Goal: Task Accomplishment & Management: Manage account settings

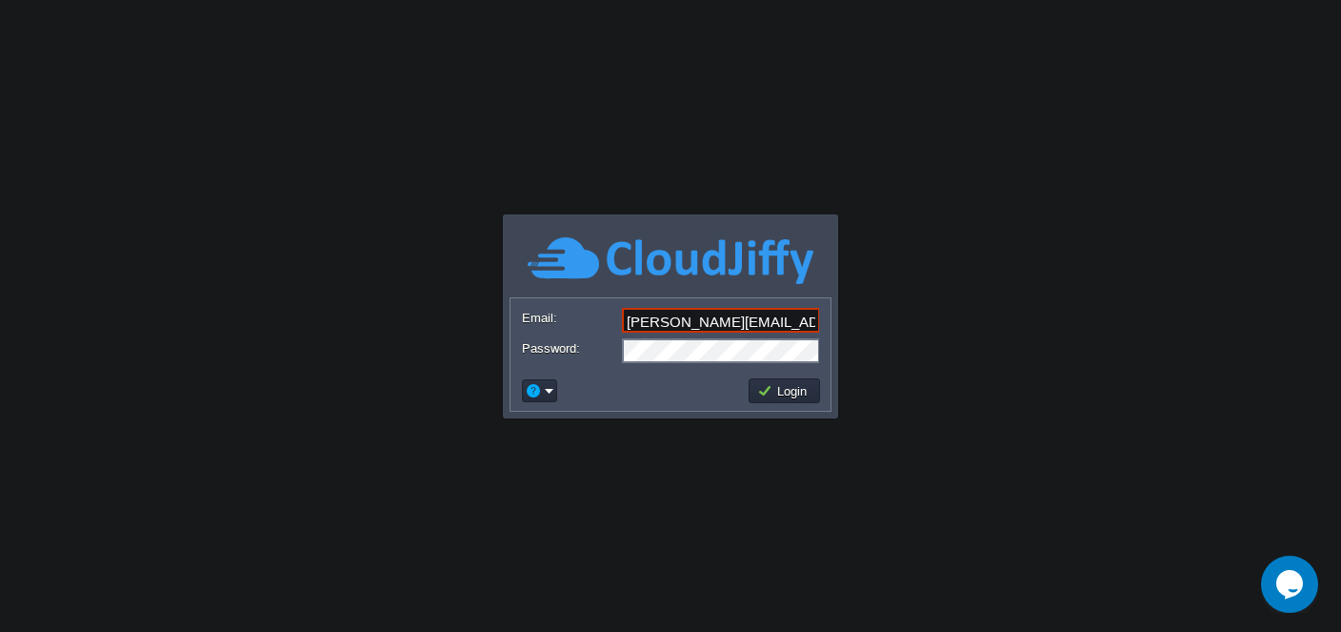
type input "[PERSON_NAME][EMAIL_ADDRESS][DOMAIN_NAME]"
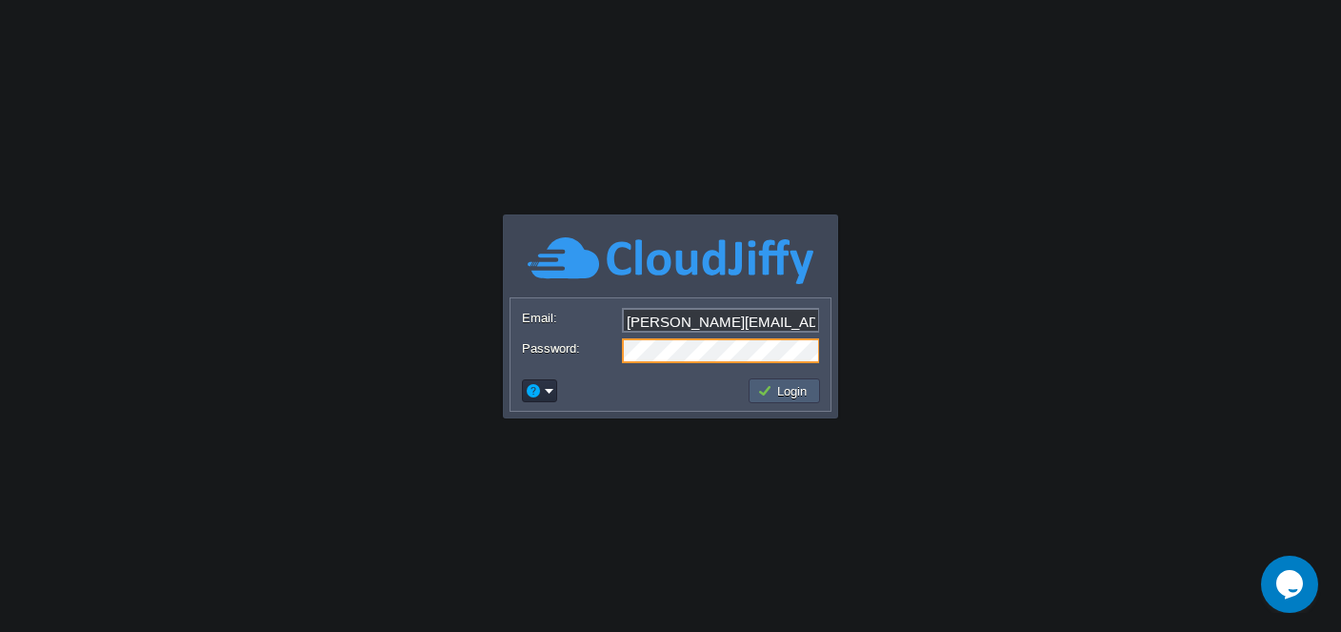
click at [792, 392] on button "Login" at bounding box center [784, 390] width 55 height 17
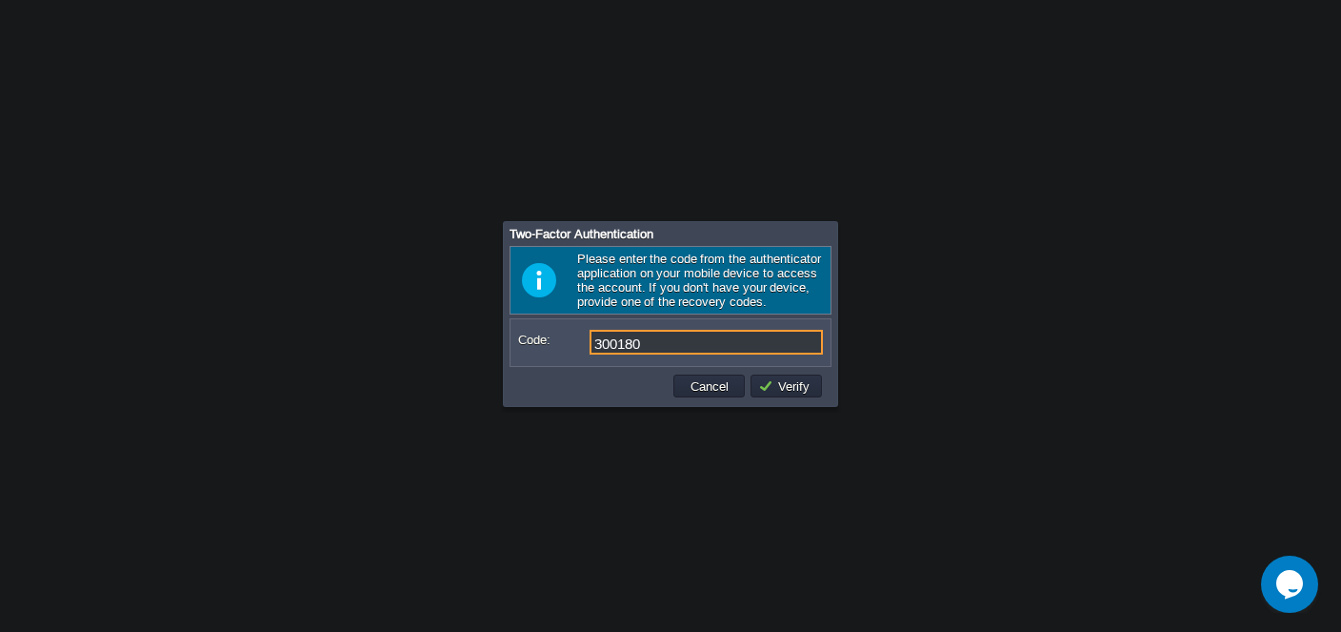
type input "300180"
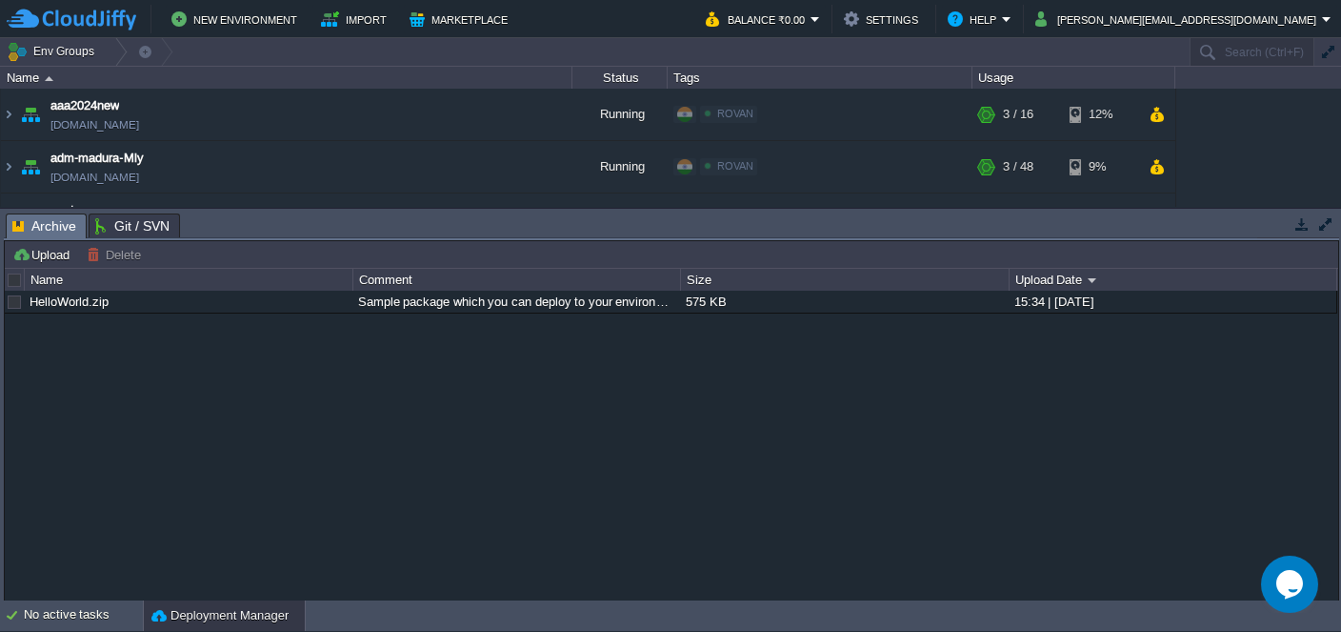
click at [587, 445] on body "New Environment Import Marketplace Bonus ₹0.00 Upgrade Account Balance ₹0.00 Se…" at bounding box center [670, 316] width 1341 height 632
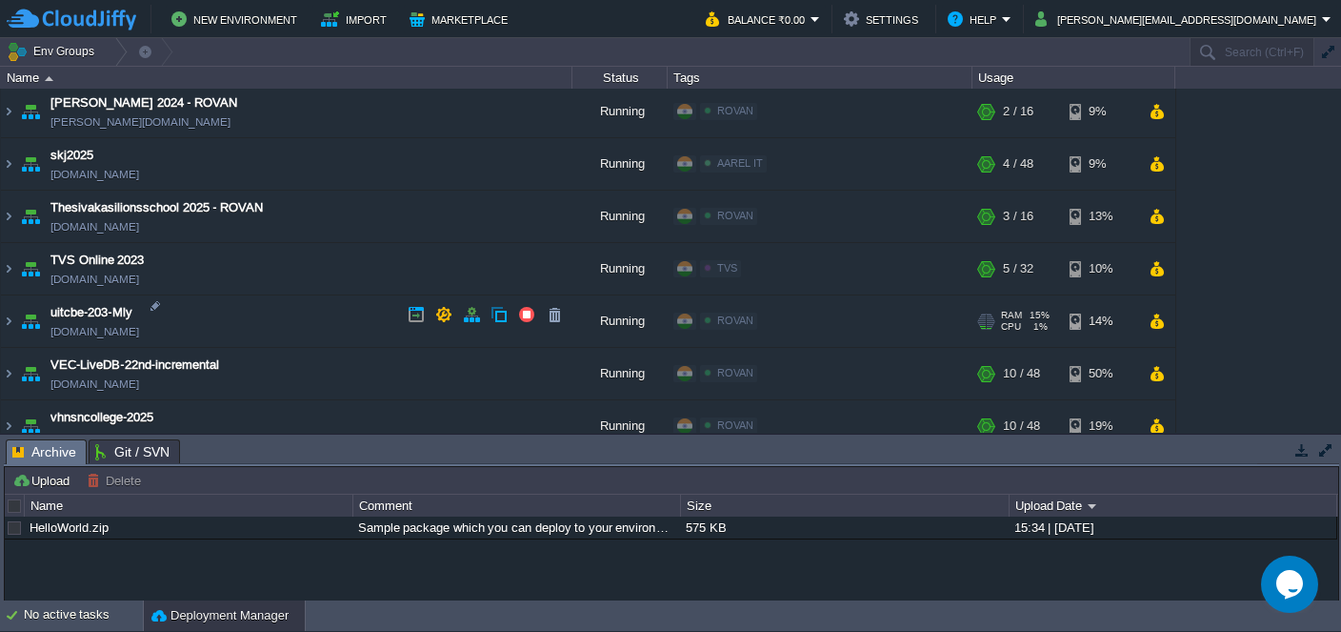
scroll to position [1844, 0]
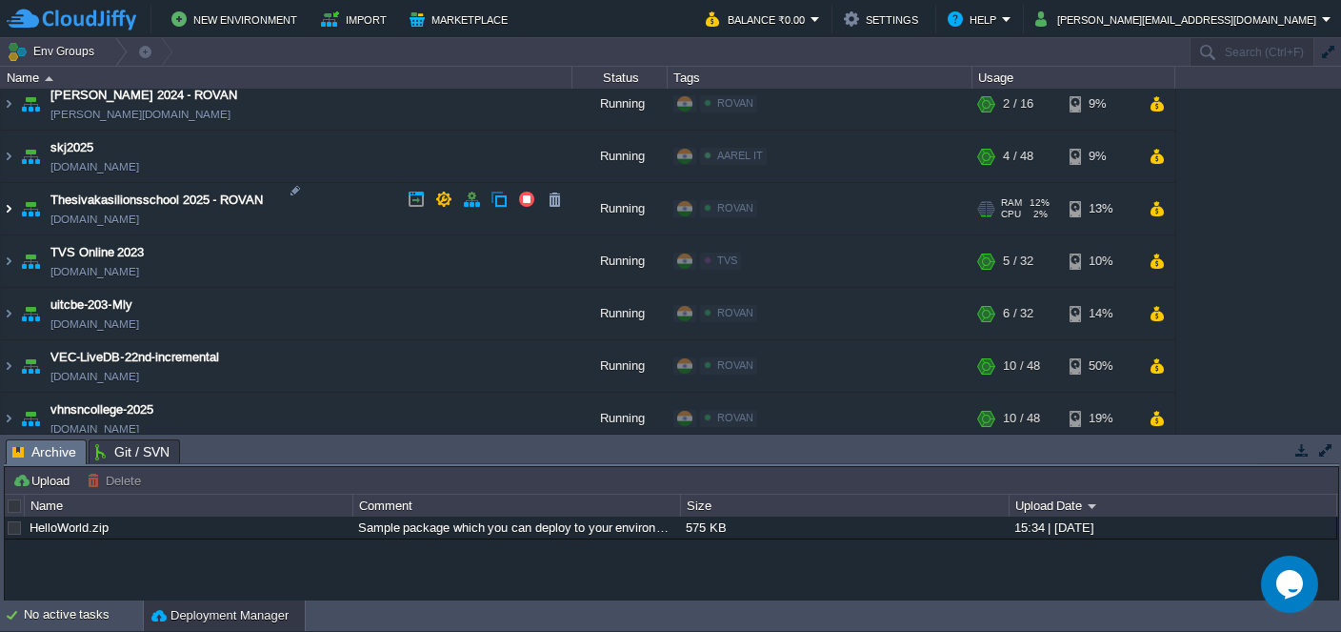
click at [10, 202] on img at bounding box center [8, 208] width 15 height 51
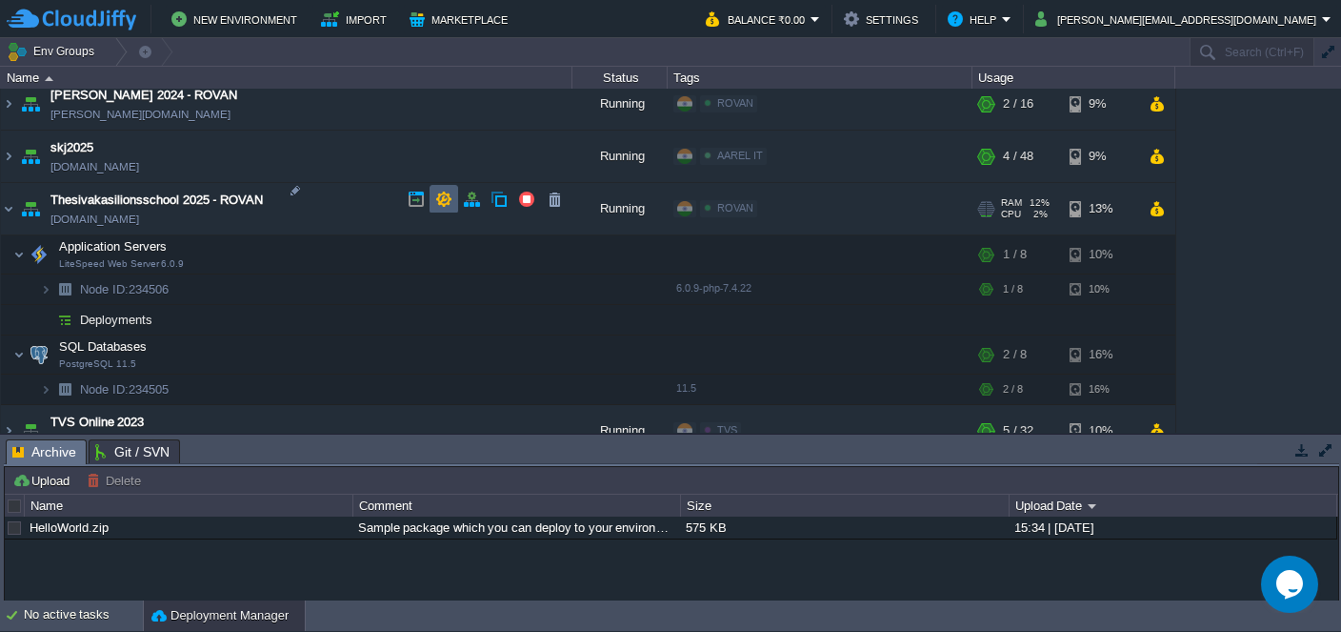
drag, startPoint x: 433, startPoint y: 198, endPoint x: 375, endPoint y: 389, distance: 198.9
click at [433, 198] on td at bounding box center [444, 199] width 29 height 29
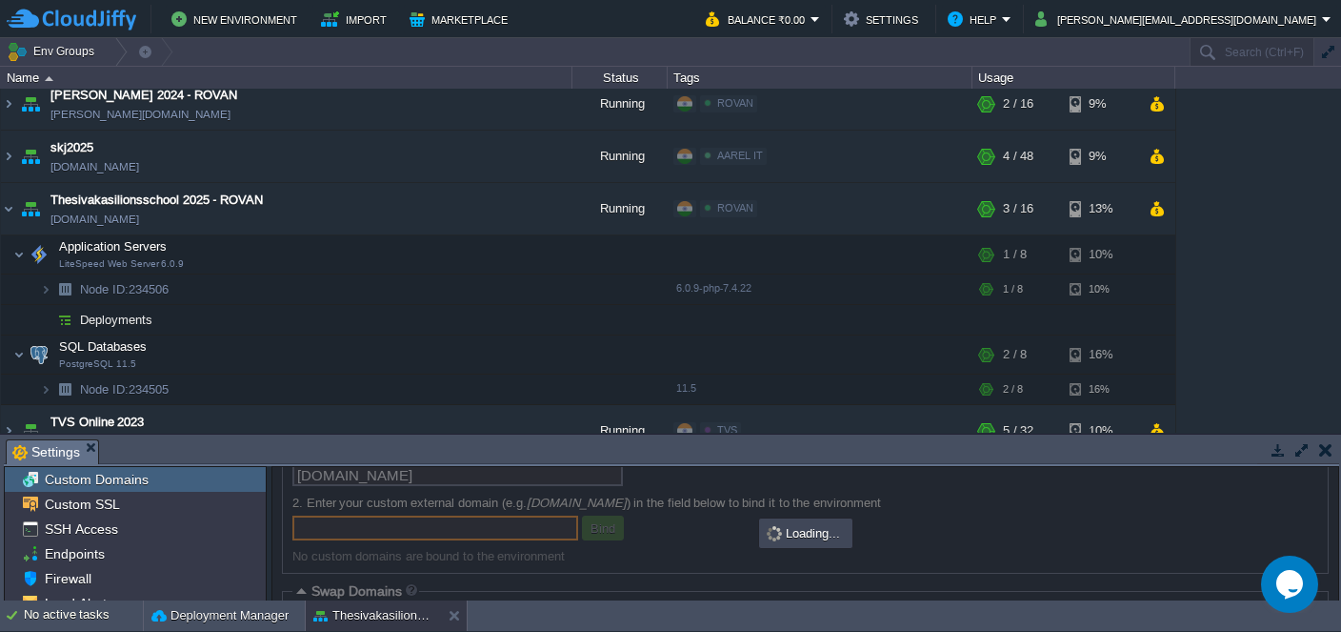
click at [399, 273] on body "New Environment Import Marketplace Bonus ₹0.00 Upgrade Account Balance ₹0.00 Se…" at bounding box center [670, 316] width 1341 height 632
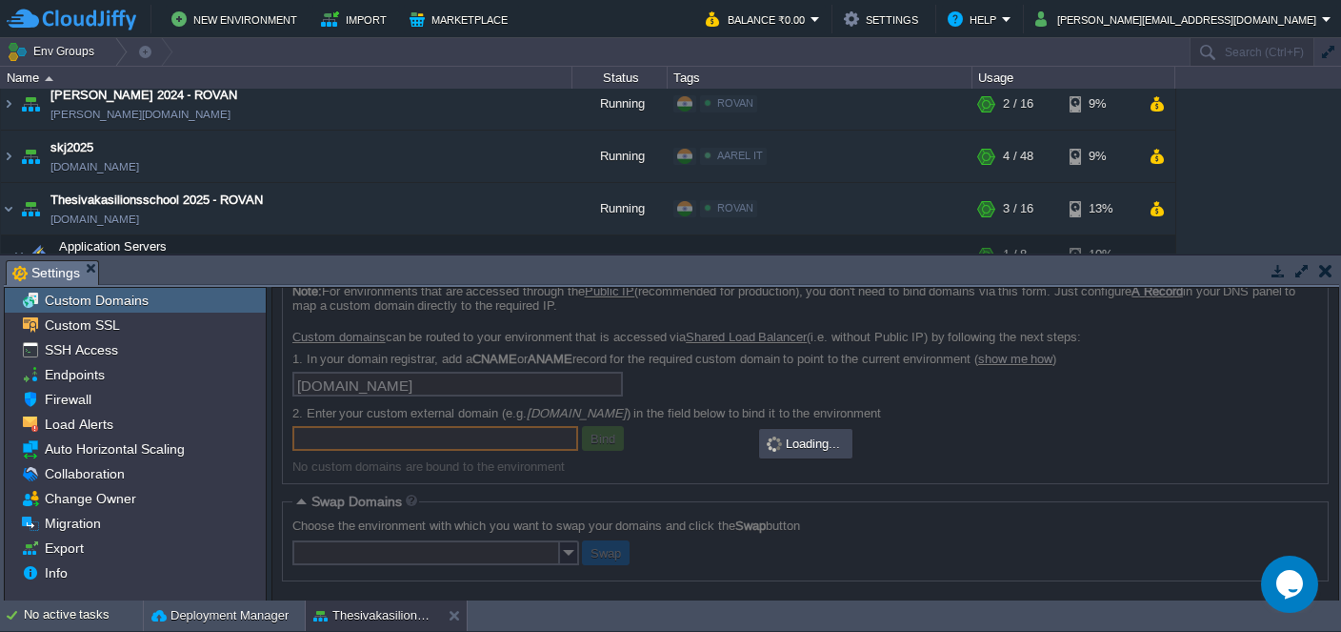
scroll to position [31, 0]
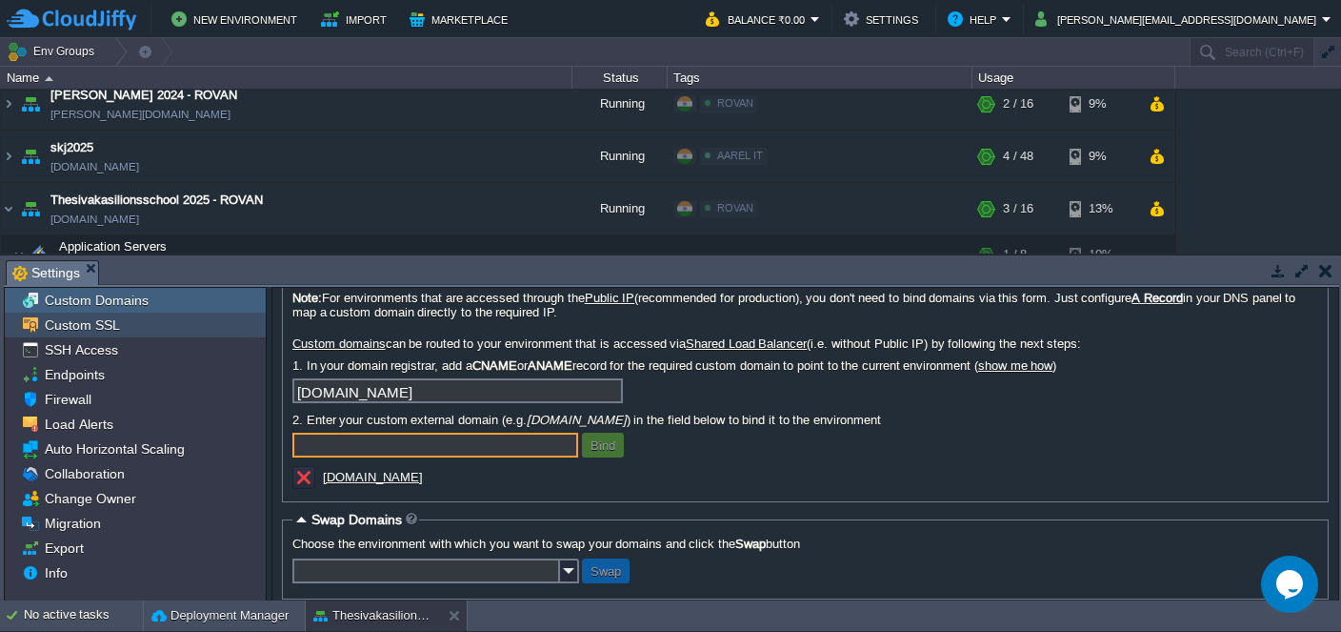
click at [95, 327] on span "Custom SSL" at bounding box center [82, 324] width 82 height 17
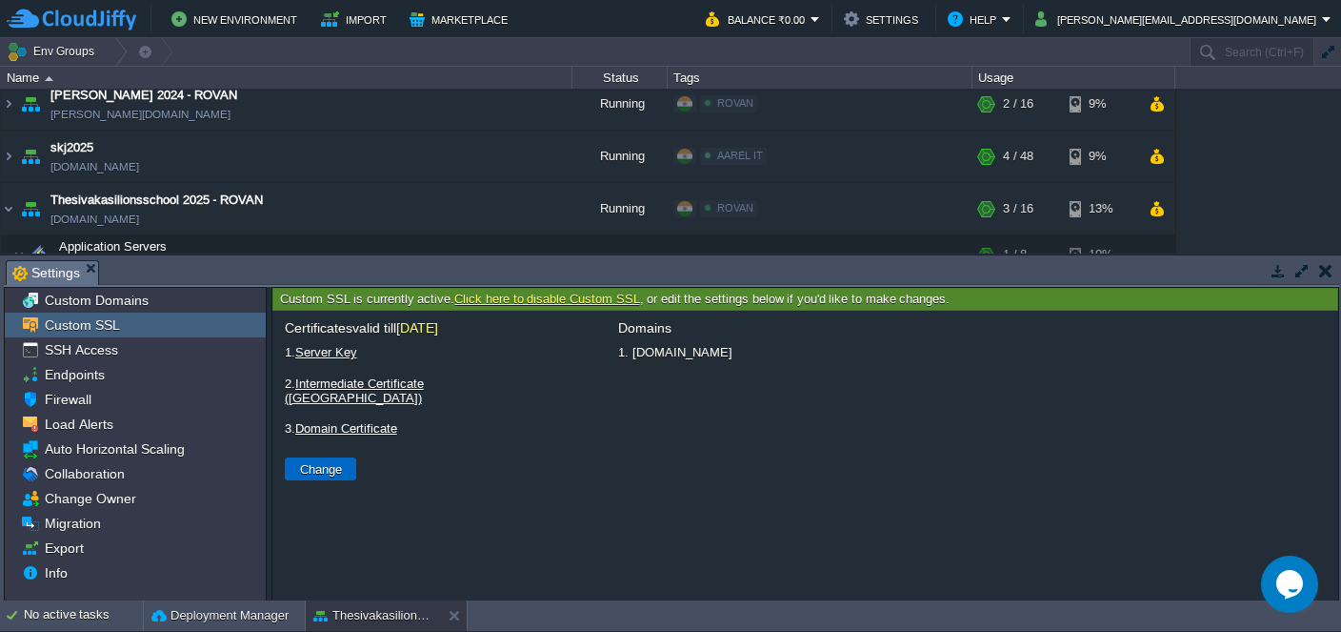
click at [333, 460] on button "Change" at bounding box center [320, 468] width 53 height 17
type input "Select File"
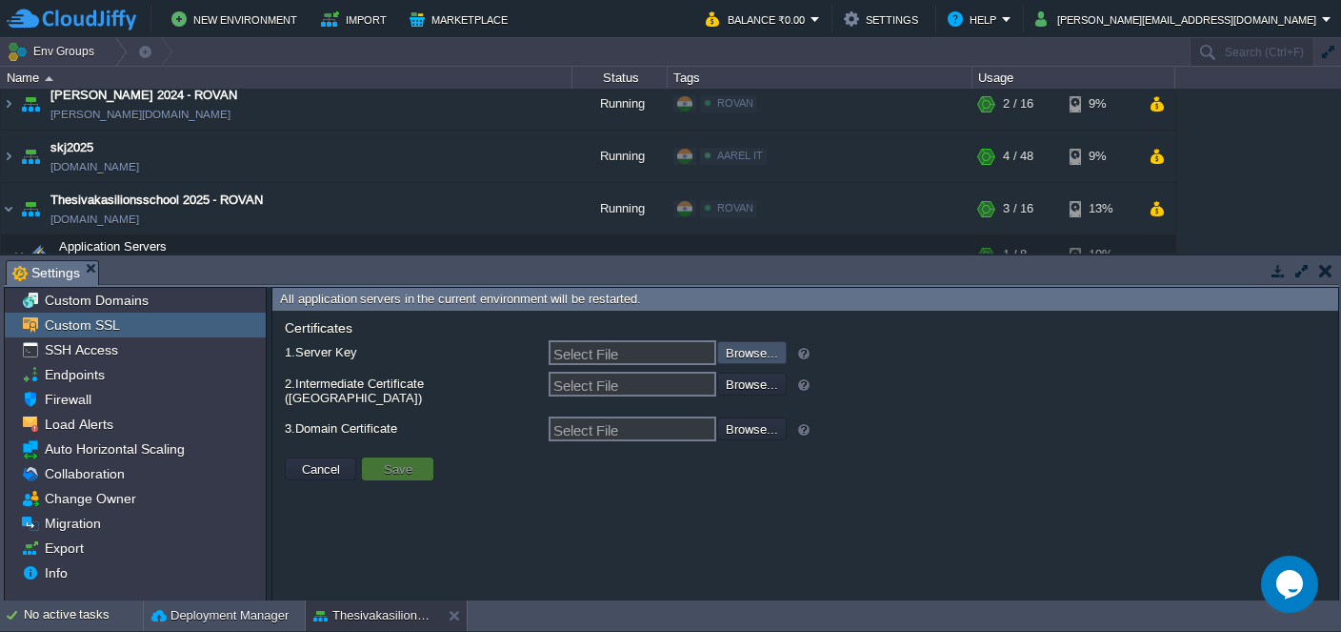
click at [736, 352] on input "file" at bounding box center [666, 351] width 241 height 21
type input "C:\fakepath\erp_thesivakasilionsschool_in_KEY_2025.txt"
type input "erp_thesivakasilionsschool_in_KEY_2025.txt"
click at [754, 392] on input "file" at bounding box center [666, 383] width 241 height 21
type input "C:\fakepath\erp_thesivakasilionsschool_in_CABUNDLE_2025.txt"
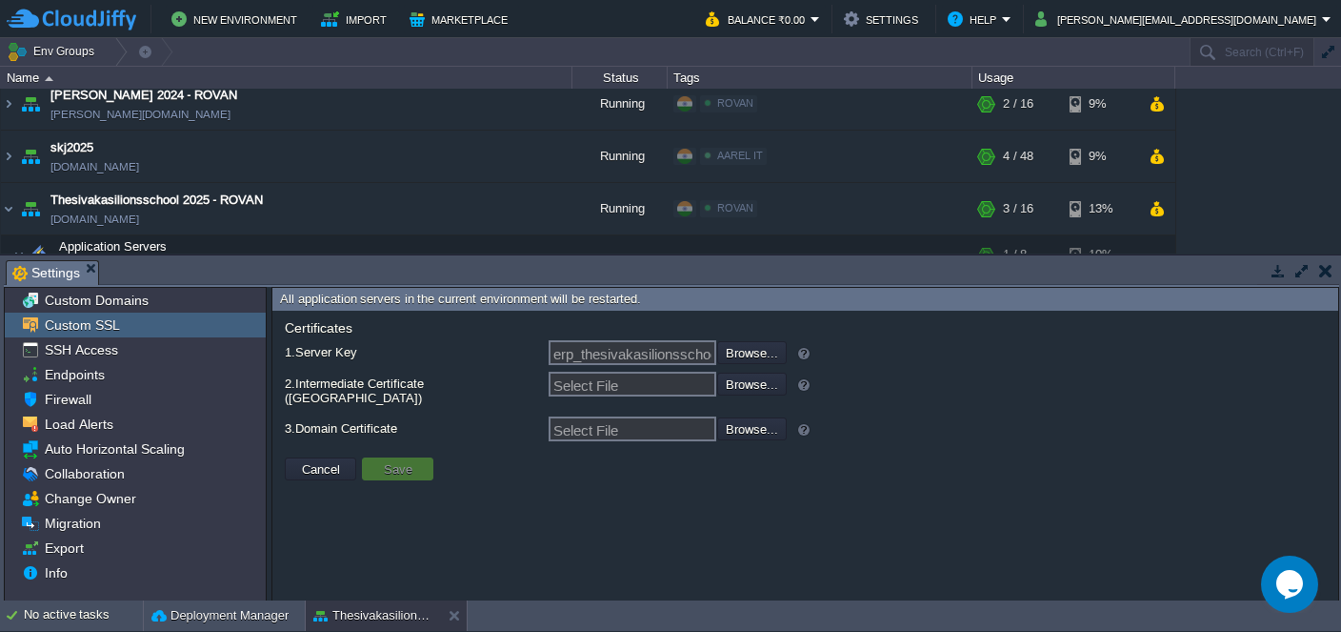
type input "erp_thesivakasilionsschool_in_CABUNDLE_2025.txt"
click at [748, 417] on input "file" at bounding box center [666, 427] width 241 height 21
type input "C:\fakepath\erp_thesivakasilionsschool_in_CRT_2025.txt"
type input "erp_thesivakasilionsschool_in_CRT_2025.txt"
click at [386, 460] on button "Save" at bounding box center [398, 468] width 40 height 17
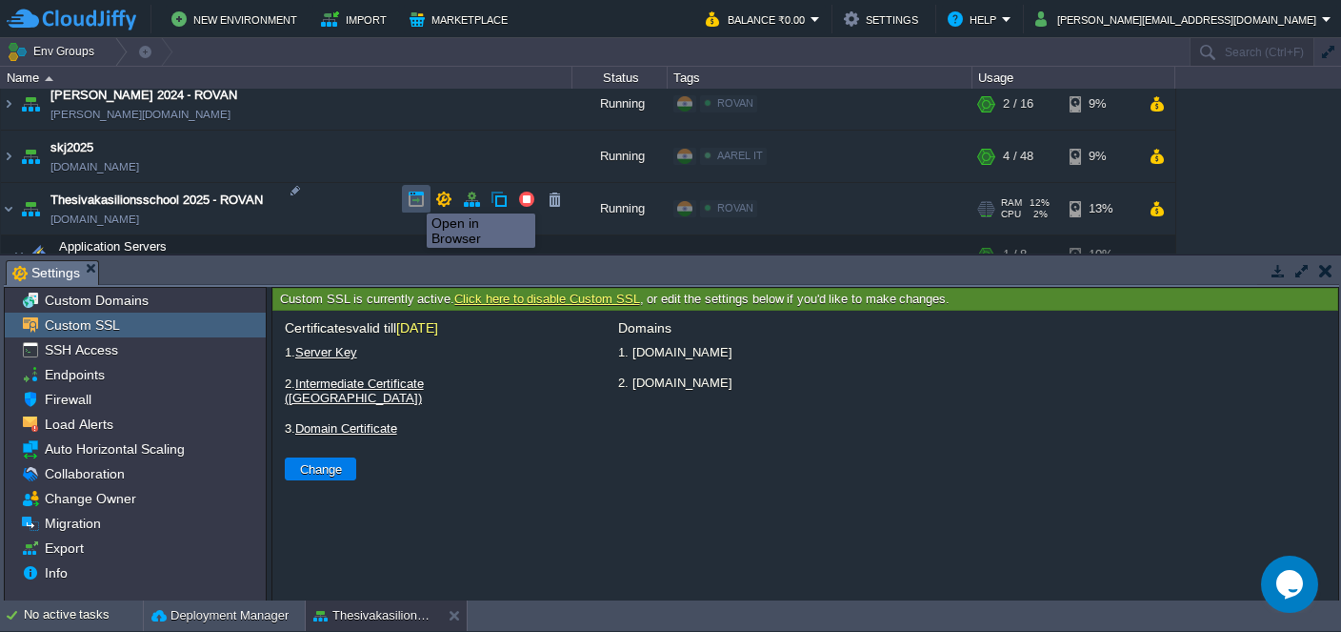
click at [413, 196] on button "button" at bounding box center [416, 199] width 17 height 17
